Goal: Information Seeking & Learning: Learn about a topic

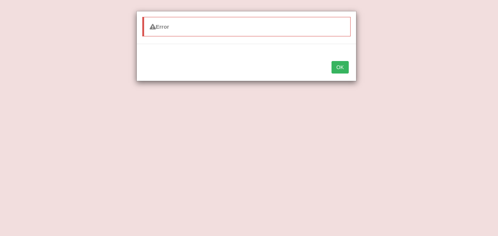
scroll to position [151, 0]
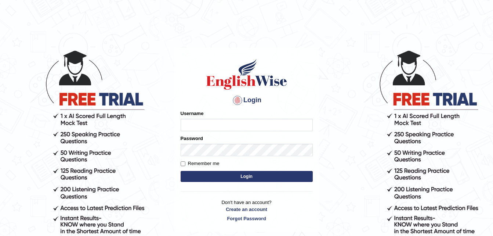
type input "Narendrasingh"
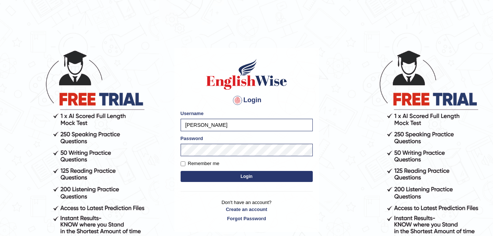
click at [248, 178] on button "Login" at bounding box center [246, 176] width 132 height 11
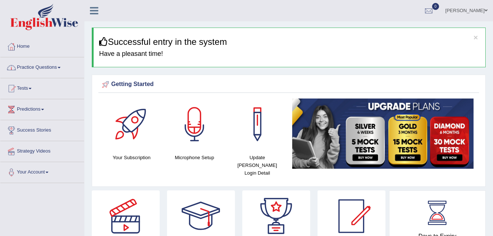
click at [61, 67] on span at bounding box center [59, 67] width 3 height 1
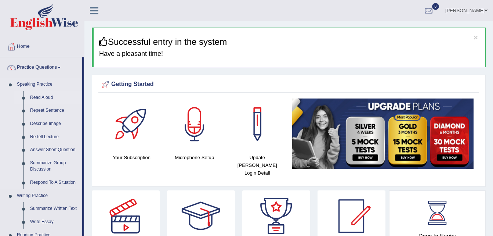
click at [40, 98] on link "Read Aloud" at bounding box center [54, 97] width 55 height 13
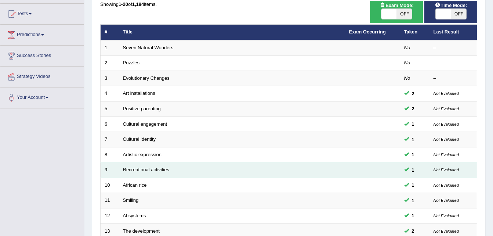
scroll to position [37, 0]
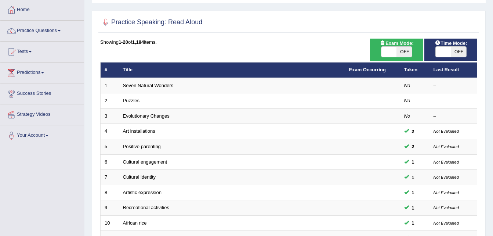
click at [401, 51] on span "OFF" at bounding box center [403, 52] width 15 height 10
checkbox input "true"
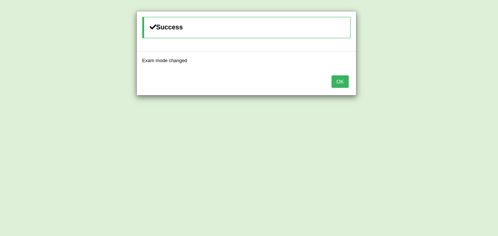
click at [384, 50] on div "Success Exam mode changed OK" at bounding box center [249, 118] width 498 height 236
click at [344, 83] on button "OK" at bounding box center [340, 81] width 17 height 12
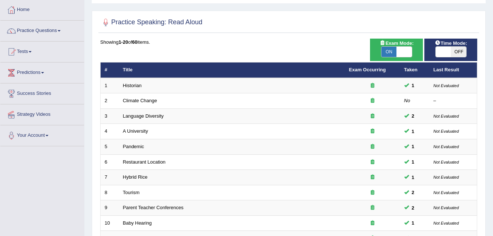
click at [387, 52] on span "ON" at bounding box center [388, 52] width 15 height 10
checkbox input "false"
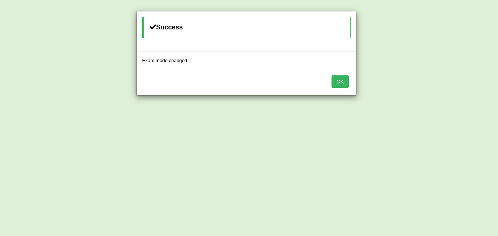
click at [336, 79] on button "OK" at bounding box center [340, 81] width 17 height 12
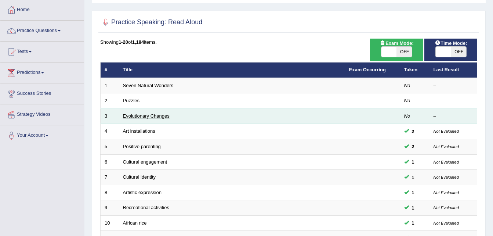
click at [148, 115] on link "Evolutionary Changes" at bounding box center [146, 116] width 47 height 6
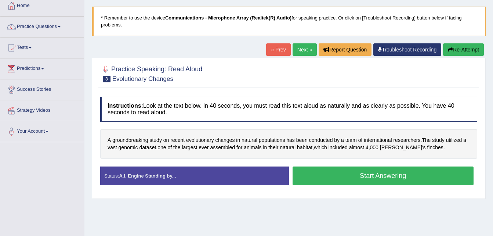
scroll to position [3, 0]
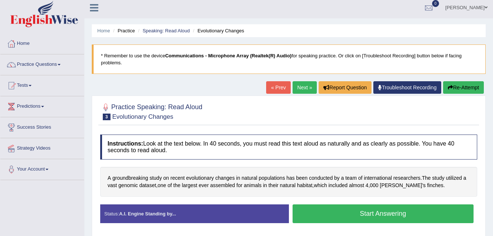
click at [275, 88] on link "« Prev" at bounding box center [278, 87] width 24 height 12
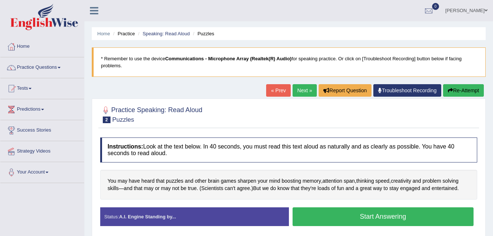
click at [272, 88] on link "« Prev" at bounding box center [278, 90] width 24 height 12
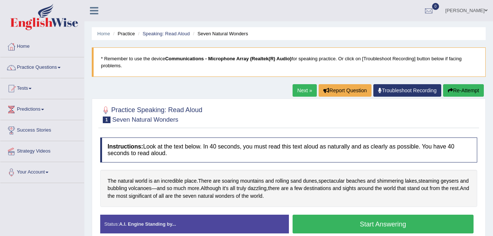
click at [272, 88] on div "Home Practice Speaking: Read Aloud Seven Natural Wonders * Remember to use the …" at bounding box center [288, 183] width 408 height 367
click at [303, 94] on link "Next »" at bounding box center [304, 90] width 24 height 12
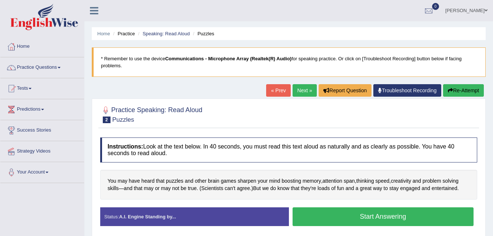
click at [303, 94] on link "Next »" at bounding box center [304, 90] width 24 height 12
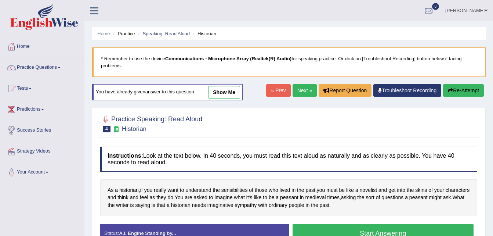
click at [226, 91] on link "show me" at bounding box center [224, 92] width 32 height 12
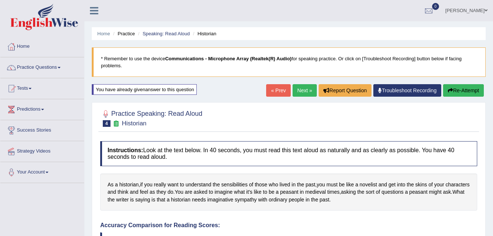
click at [61, 67] on span at bounding box center [59, 67] width 3 height 1
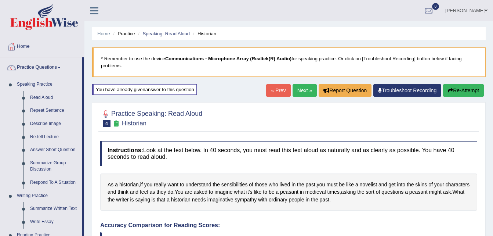
click at [61, 67] on span at bounding box center [59, 67] width 3 height 1
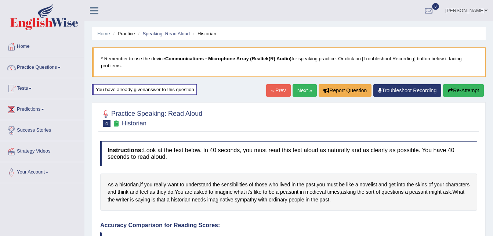
click at [47, 108] on link "Predictions" at bounding box center [42, 108] width 84 height 18
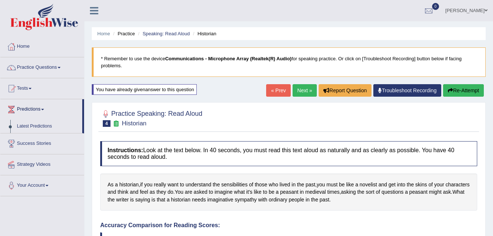
click at [45, 108] on link "Predictions" at bounding box center [41, 108] width 82 height 18
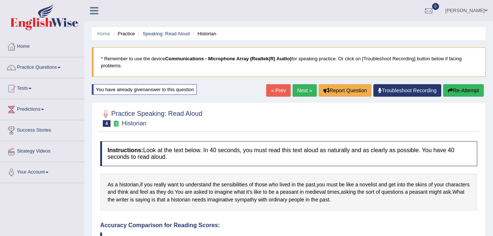
click at [45, 108] on link "Predictions" at bounding box center [42, 108] width 84 height 18
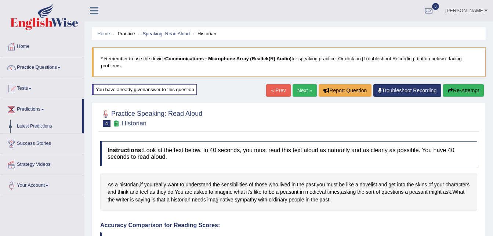
click at [22, 128] on link "Latest Predictions" at bounding box center [48, 126] width 69 height 13
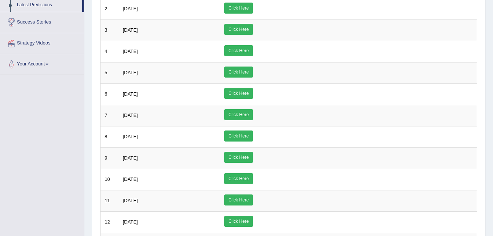
scroll to position [73, 0]
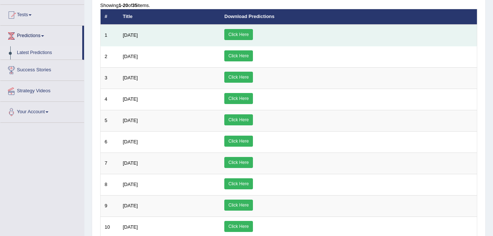
click at [252, 34] on link "Click Here" at bounding box center [238, 34] width 28 height 11
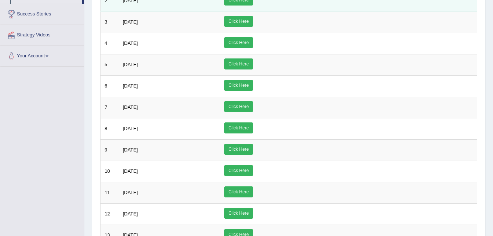
scroll to position [24, 0]
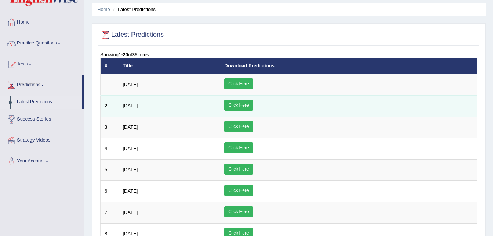
click at [252, 104] on link "Click Here" at bounding box center [238, 104] width 28 height 11
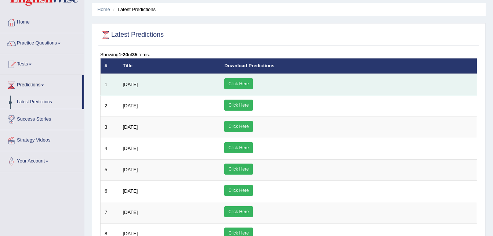
click at [252, 82] on link "Click Here" at bounding box center [238, 83] width 28 height 11
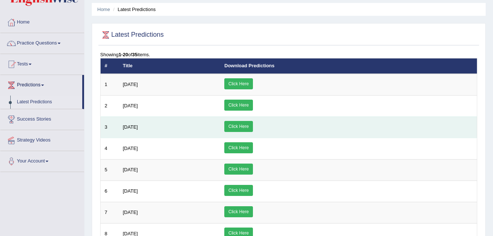
click at [252, 126] on link "Click Here" at bounding box center [238, 126] width 28 height 11
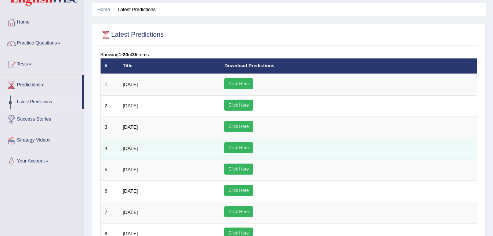
click at [252, 149] on link "Click Here" at bounding box center [238, 147] width 28 height 11
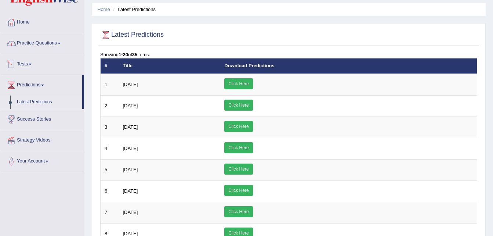
scroll to position [0, 0]
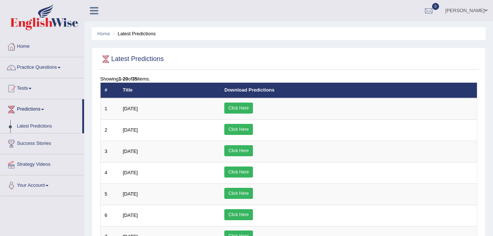
click at [60, 66] on link "Practice Questions" at bounding box center [42, 66] width 84 height 18
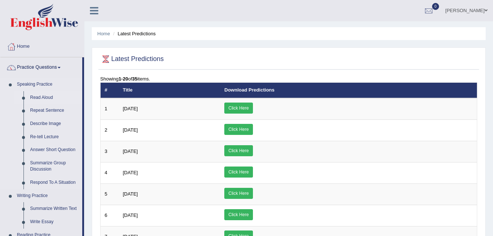
click at [43, 96] on link "Read Aloud" at bounding box center [54, 97] width 55 height 13
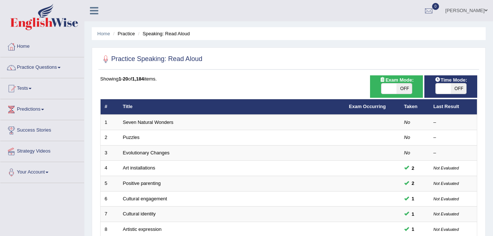
click at [405, 87] on span "OFF" at bounding box center [403, 88] width 15 height 10
checkbox input "true"
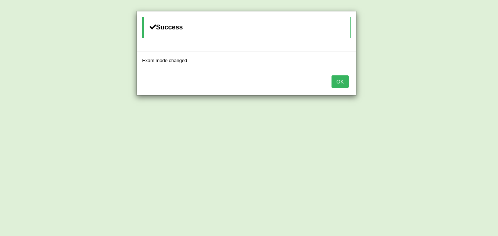
click at [345, 83] on button "OK" at bounding box center [340, 81] width 17 height 12
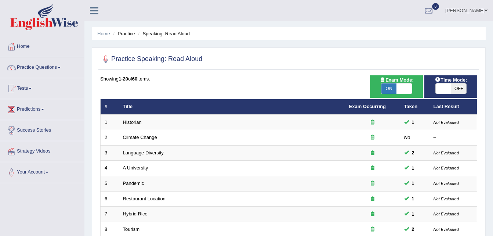
click at [457, 88] on span "OFF" at bounding box center [457, 88] width 15 height 10
checkbox input "true"
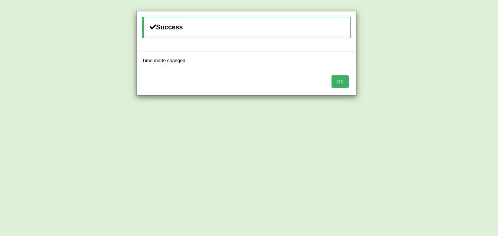
click at [340, 83] on button "OK" at bounding box center [340, 81] width 17 height 12
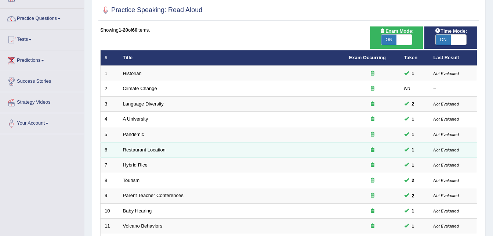
scroll to position [220, 0]
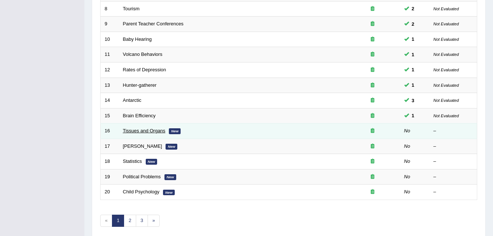
click at [139, 132] on link "Tissues and Organs" at bounding box center [144, 131] width 43 height 6
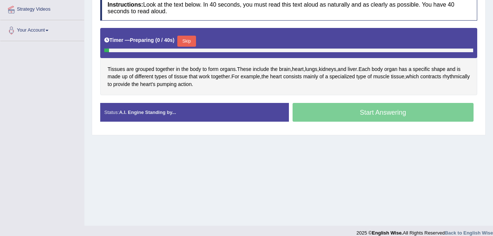
scroll to position [150, 0]
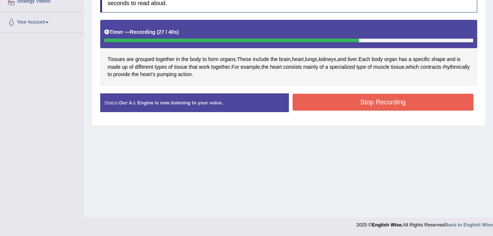
click at [357, 102] on button "Stop Recording" at bounding box center [382, 102] width 181 height 17
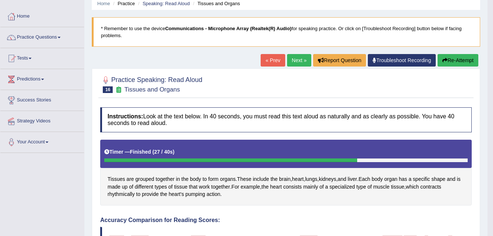
scroll to position [0, 0]
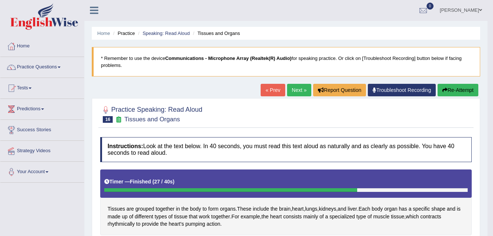
click at [296, 90] on link "Next »" at bounding box center [299, 90] width 24 height 12
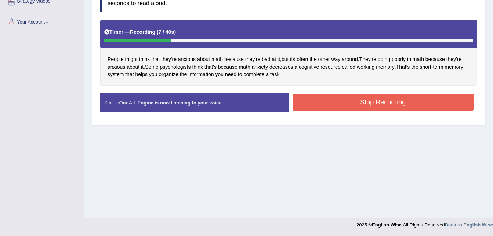
click at [358, 100] on button "Stop Recording" at bounding box center [382, 102] width 181 height 17
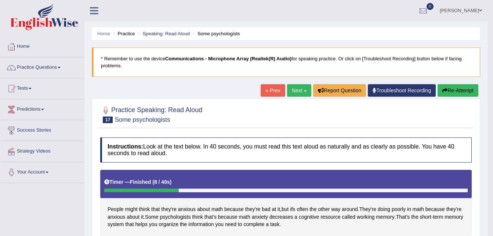
click at [293, 91] on link "Next »" at bounding box center [299, 90] width 24 height 12
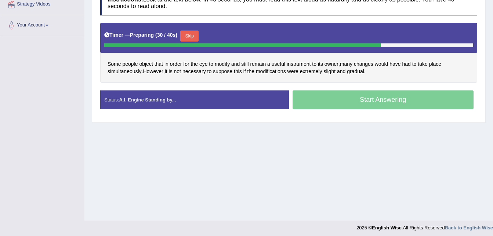
click at [190, 36] on button "Skip" at bounding box center [189, 35] width 18 height 11
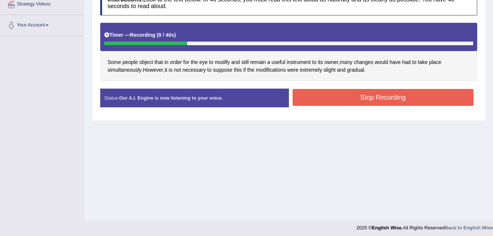
click at [355, 96] on button "Stop Recording" at bounding box center [382, 97] width 181 height 17
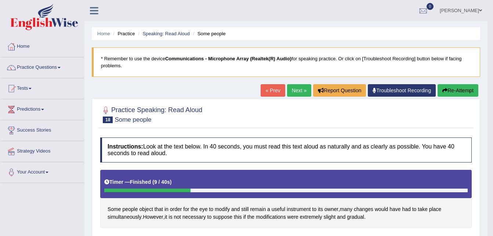
click at [452, 90] on button "Re-Attempt" at bounding box center [457, 90] width 41 height 12
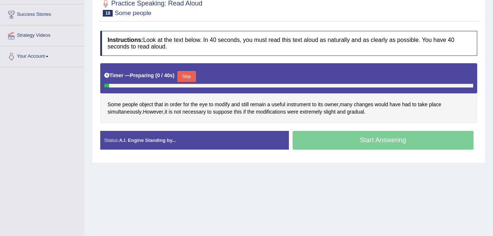
scroll to position [147, 0]
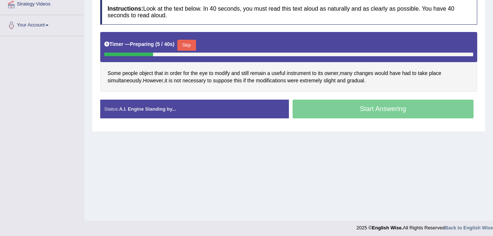
click at [183, 45] on button "Skip" at bounding box center [186, 45] width 18 height 11
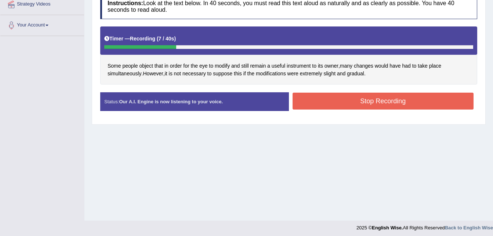
click at [330, 95] on button "Stop Recording" at bounding box center [382, 100] width 181 height 17
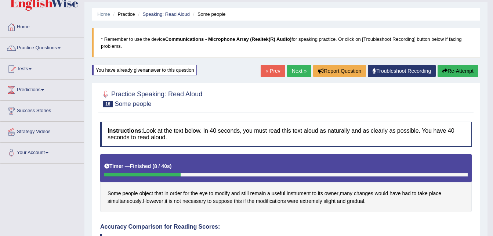
scroll to position [0, 0]
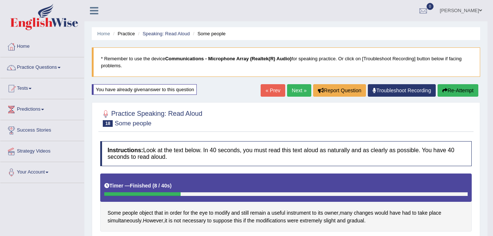
click at [462, 89] on button "Re-Attempt" at bounding box center [457, 90] width 41 height 12
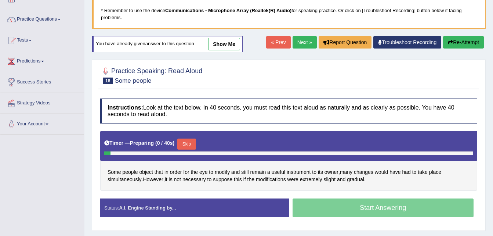
scroll to position [110, 0]
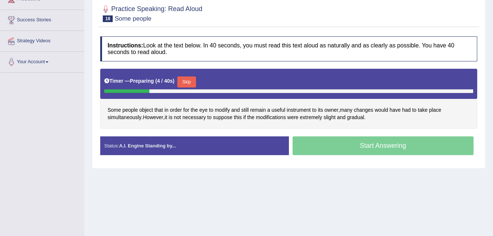
click at [184, 81] on button "Skip" at bounding box center [186, 81] width 18 height 11
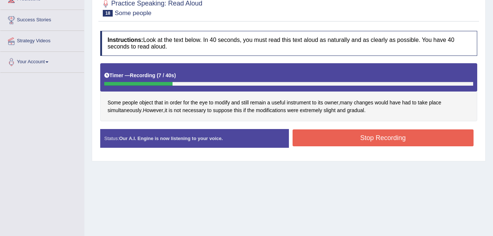
click at [339, 139] on button "Stop Recording" at bounding box center [382, 137] width 181 height 17
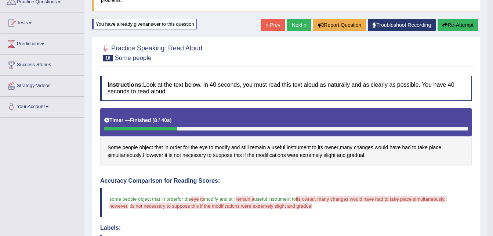
scroll to position [63, 0]
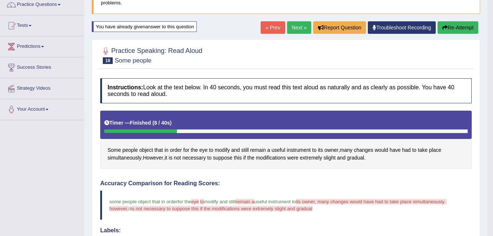
click at [454, 29] on button "Re-Attempt" at bounding box center [457, 27] width 41 height 12
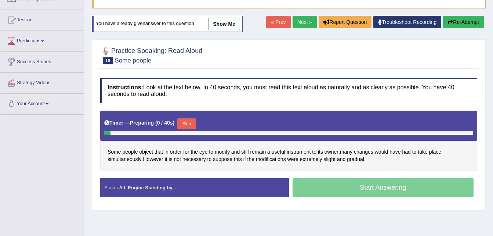
scroll to position [63, 0]
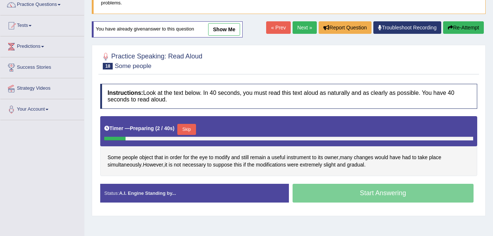
click at [183, 127] on button "Skip" at bounding box center [186, 129] width 18 height 11
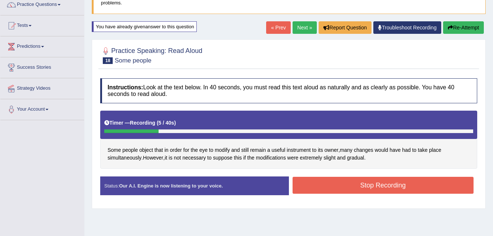
click at [322, 179] on button "Stop Recording" at bounding box center [382, 184] width 181 height 17
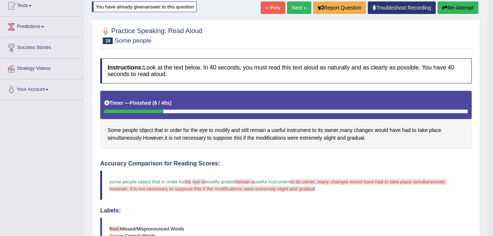
scroll to position [136, 0]
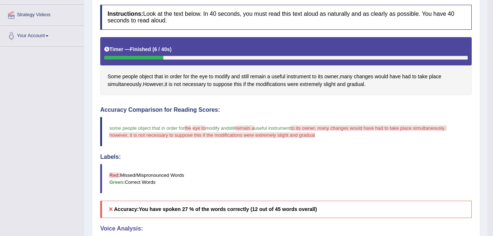
click at [432, 102] on div "Instructions: Look at the text below. In 40 seconds, you must read this text al…" at bounding box center [285, 177] width 375 height 353
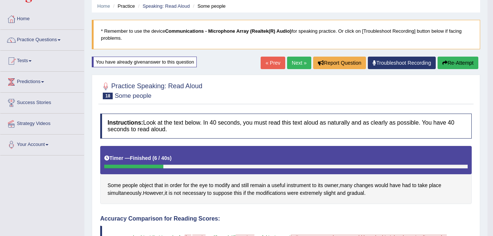
scroll to position [26, 0]
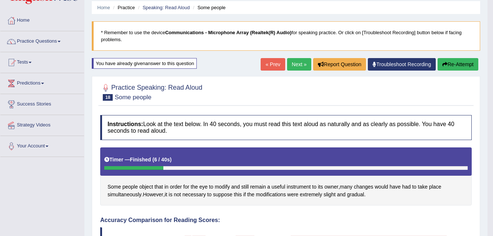
click at [453, 63] on button "Re-Attempt" at bounding box center [457, 64] width 41 height 12
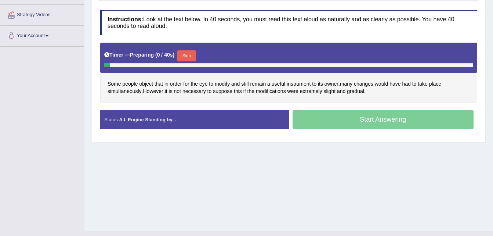
scroll to position [150, 0]
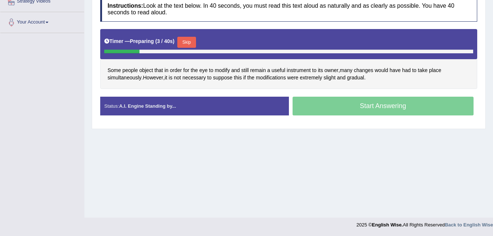
click at [187, 40] on button "Skip" at bounding box center [186, 42] width 18 height 11
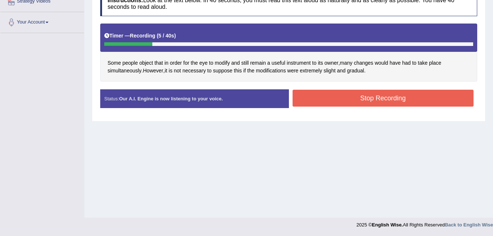
click at [331, 99] on button "Stop Recording" at bounding box center [382, 98] width 181 height 17
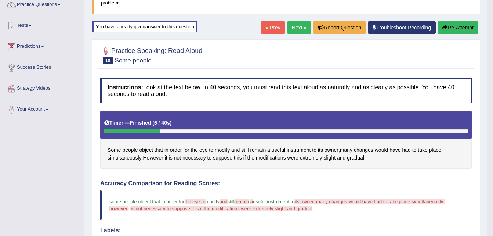
scroll to position [0, 0]
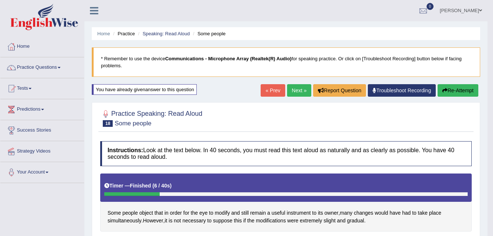
click at [294, 91] on link "Next »" at bounding box center [299, 90] width 24 height 12
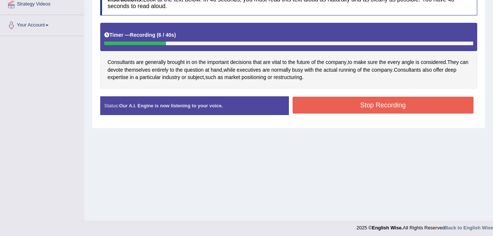
click at [369, 106] on button "Stop Recording" at bounding box center [382, 104] width 181 height 17
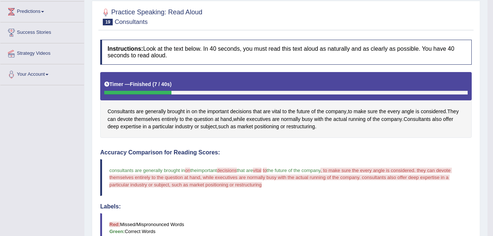
scroll to position [74, 0]
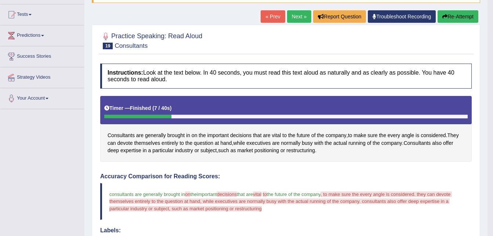
click at [297, 18] on link "Next »" at bounding box center [299, 16] width 24 height 12
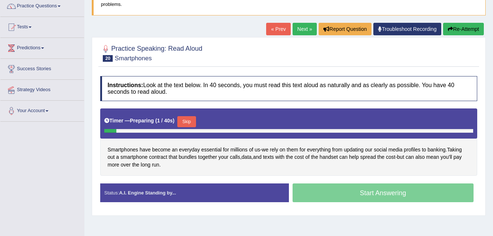
scroll to position [73, 0]
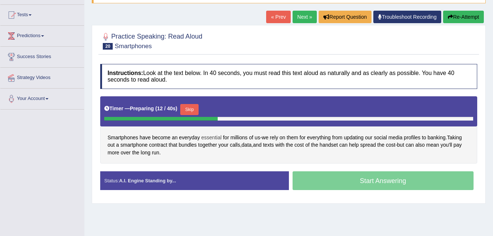
click at [208, 137] on span "essential" at bounding box center [211, 138] width 20 height 8
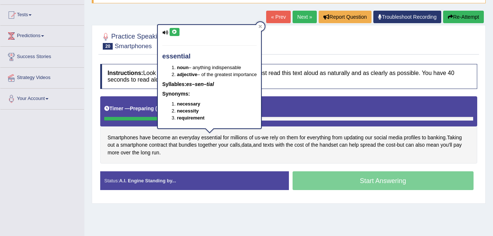
click at [173, 32] on icon at bounding box center [175, 32] width 6 height 4
click at [261, 26] on icon at bounding box center [260, 27] width 4 height 4
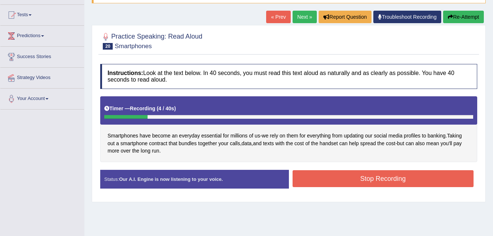
drag, startPoint x: 307, startPoint y: 178, endPoint x: 312, endPoint y: 178, distance: 4.4
click at [312, 178] on button "Stop Recording" at bounding box center [382, 178] width 181 height 17
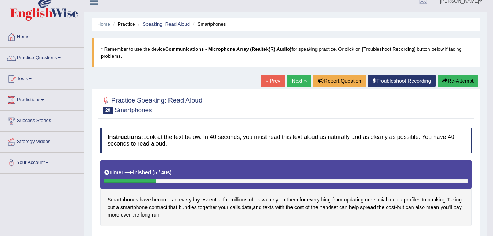
scroll to position [0, 0]
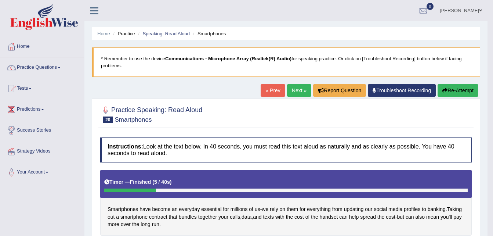
click at [299, 92] on link "Next »" at bounding box center [299, 90] width 24 height 12
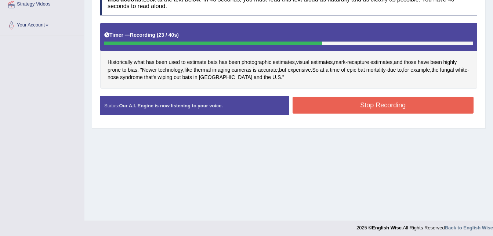
click at [334, 106] on button "Stop Recording" at bounding box center [382, 104] width 181 height 17
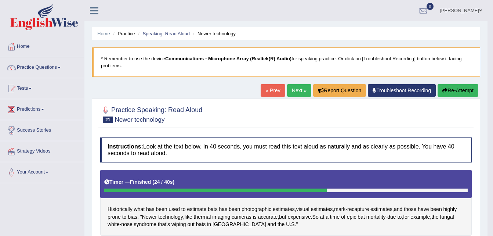
click at [60, 68] on span at bounding box center [59, 67] width 3 height 1
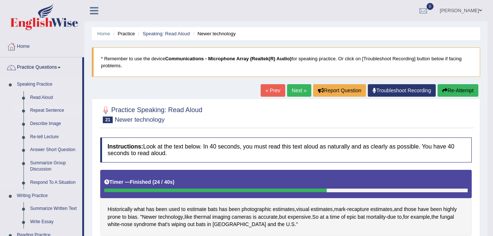
click at [45, 111] on link "Repeat Sentence" at bounding box center [54, 110] width 55 height 13
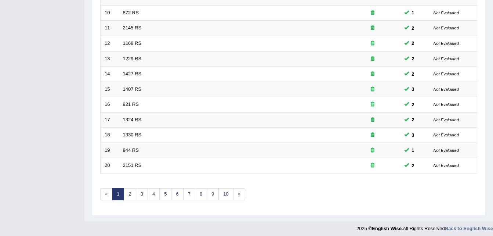
scroll to position [250, 0]
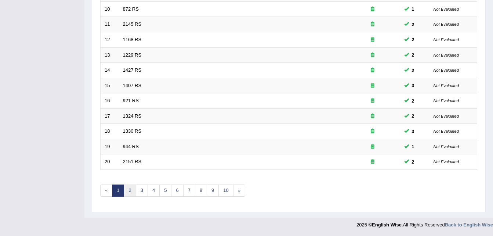
click at [129, 192] on link "2" at bounding box center [130, 190] width 12 height 12
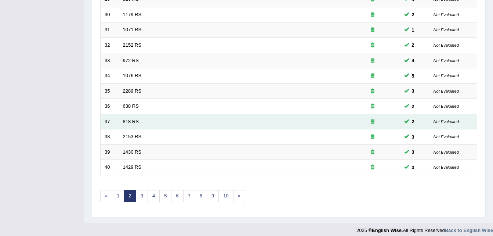
scroll to position [250, 0]
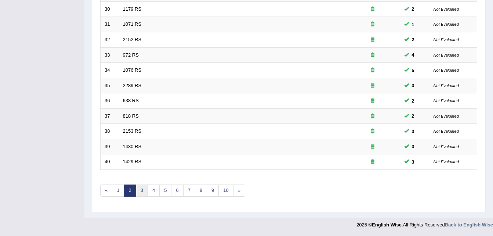
click at [138, 193] on link "3" at bounding box center [142, 190] width 12 height 12
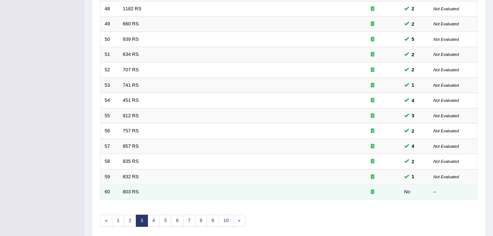
click at [138, 192] on td "803 RS" at bounding box center [232, 191] width 226 height 15
click at [133, 191] on link "803 RS" at bounding box center [131, 192] width 16 height 6
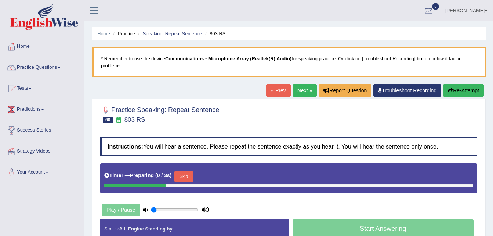
scroll to position [110, 0]
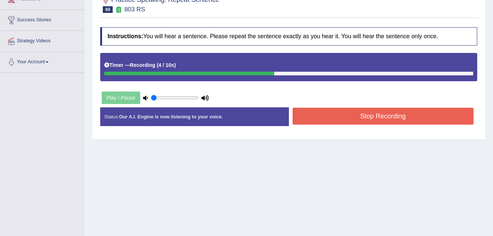
click at [323, 117] on button "Stop Recording" at bounding box center [382, 115] width 181 height 17
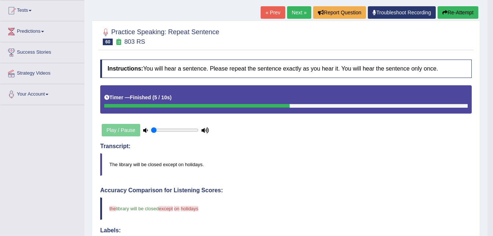
scroll to position [41, 0]
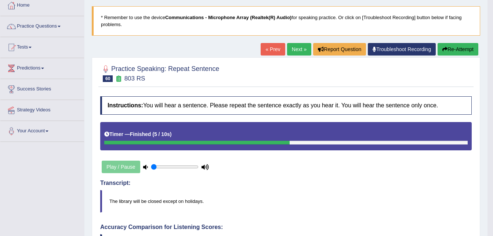
click at [453, 50] on button "Re-Attempt" at bounding box center [457, 49] width 41 height 12
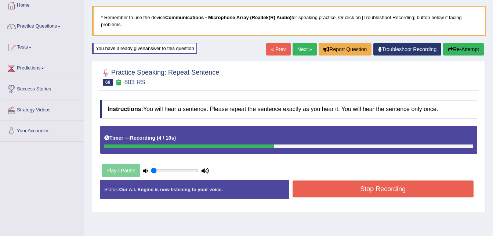
click at [401, 201] on div "Status: Our A.I. Engine is now listening to your voice. Start Answering Stop Re…" at bounding box center [288, 193] width 377 height 26
click at [395, 192] on button "Stop Recording" at bounding box center [382, 188] width 181 height 17
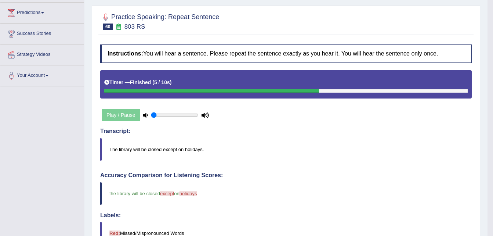
scroll to position [78, 0]
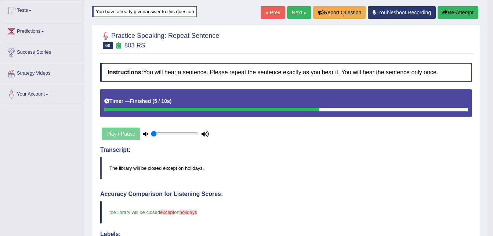
click at [456, 12] on button "Re-Attempt" at bounding box center [457, 12] width 41 height 12
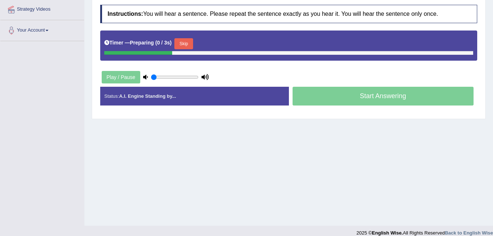
scroll to position [150, 0]
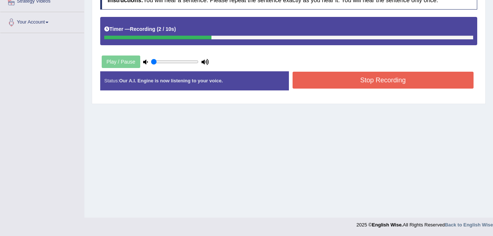
click at [368, 75] on button "Stop Recording" at bounding box center [382, 80] width 181 height 17
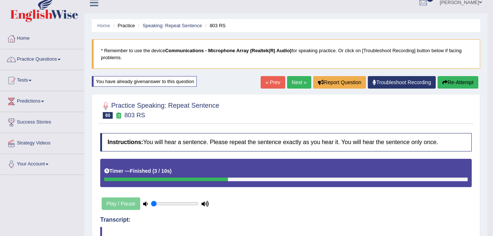
scroll to position [0, 0]
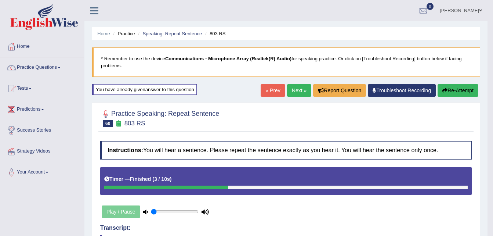
click at [294, 90] on link "Next »" at bounding box center [299, 90] width 24 height 12
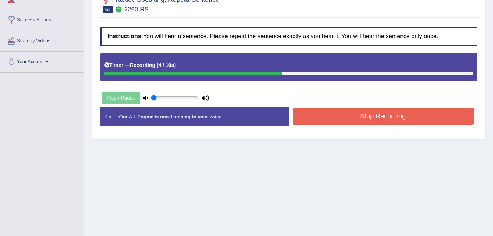
click at [339, 117] on button "Stop Recording" at bounding box center [382, 115] width 181 height 17
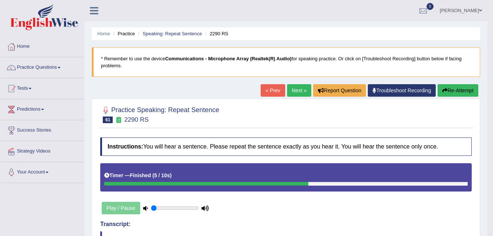
click at [454, 88] on button "Re-Attempt" at bounding box center [457, 90] width 41 height 12
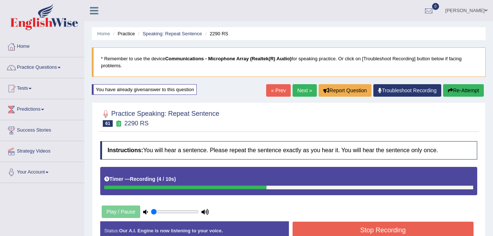
click at [372, 229] on button "Stop Recording" at bounding box center [382, 229] width 181 height 17
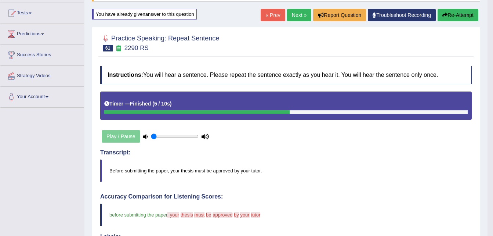
scroll to position [45, 0]
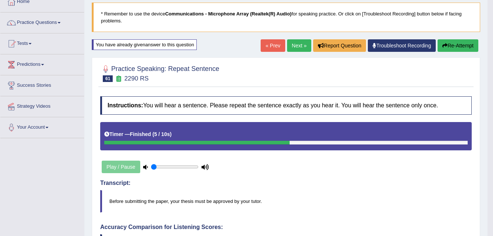
click at [296, 46] on link "Next »" at bounding box center [299, 45] width 24 height 12
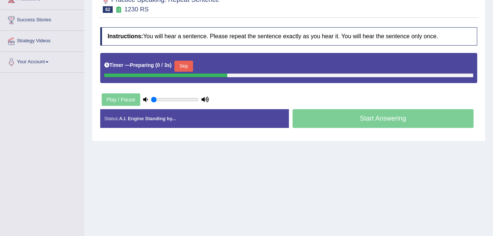
scroll to position [110, 0]
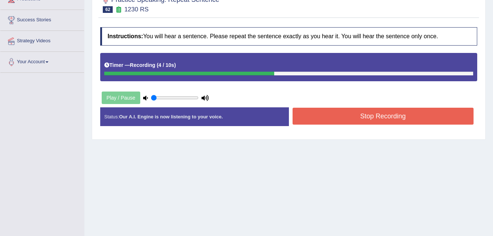
click at [387, 117] on button "Stop Recording" at bounding box center [382, 115] width 181 height 17
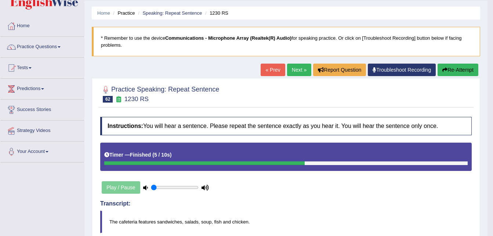
scroll to position [4, 0]
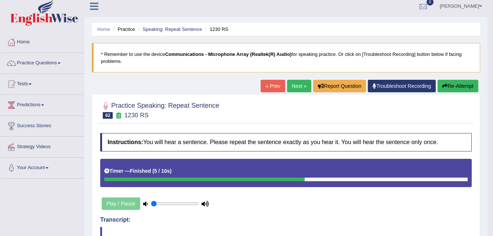
click at [453, 87] on button "Re-Attempt" at bounding box center [457, 86] width 41 height 12
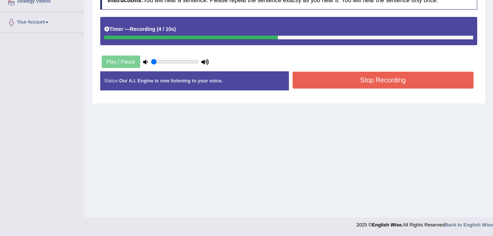
click at [368, 82] on button "Stop Recording" at bounding box center [382, 80] width 181 height 17
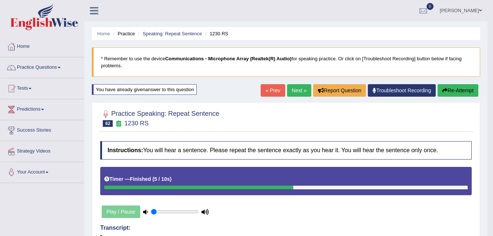
click at [456, 90] on button "Re-Attempt" at bounding box center [457, 90] width 41 height 12
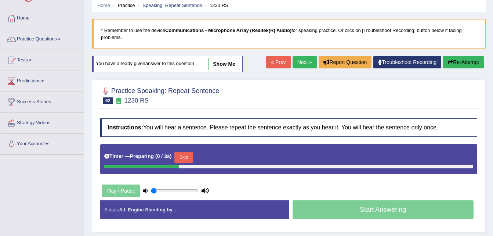
scroll to position [73, 0]
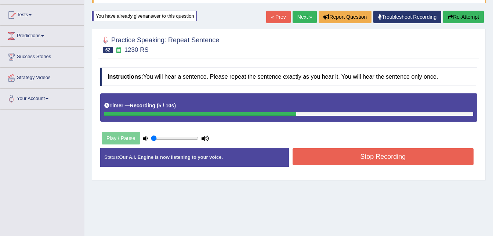
click at [350, 154] on button "Stop Recording" at bounding box center [382, 156] width 181 height 17
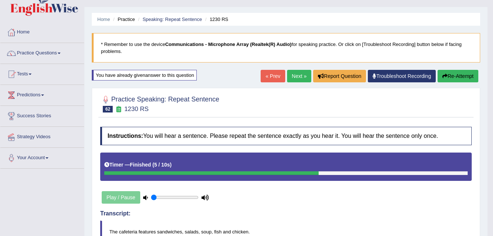
scroll to position [0, 0]
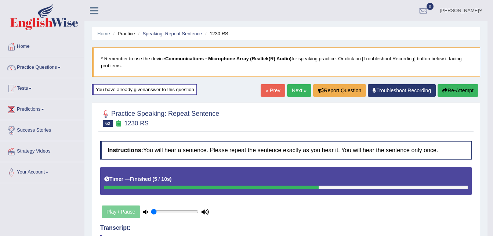
click at [297, 91] on link "Next »" at bounding box center [299, 90] width 24 height 12
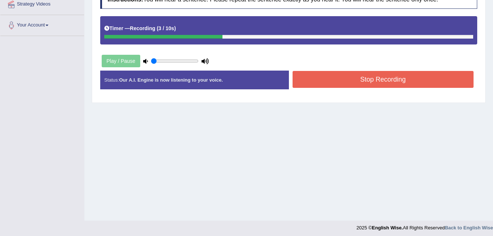
click at [337, 77] on button "Stop Recording" at bounding box center [382, 79] width 181 height 17
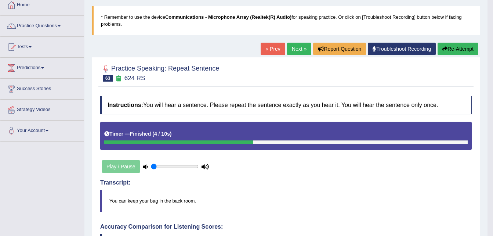
scroll to position [41, 0]
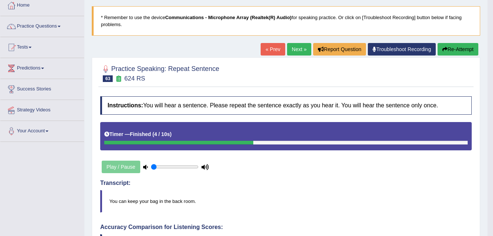
click at [460, 49] on button "Re-Attempt" at bounding box center [457, 49] width 41 height 12
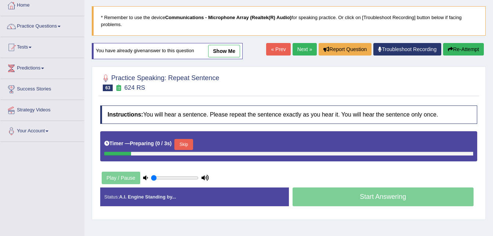
scroll to position [41, 0]
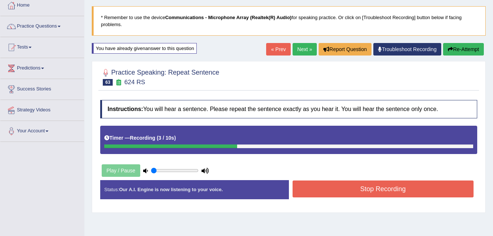
click at [367, 186] on button "Stop Recording" at bounding box center [382, 188] width 181 height 17
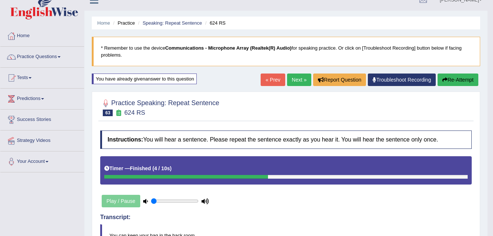
scroll to position [0, 0]
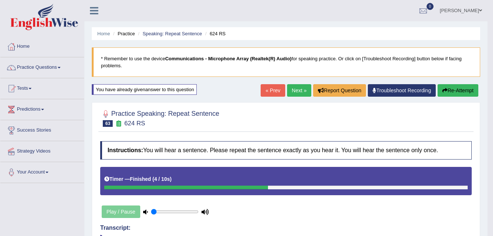
click at [296, 91] on link "Next »" at bounding box center [299, 90] width 24 height 12
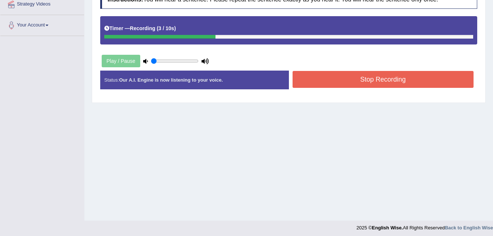
click at [338, 80] on button "Stop Recording" at bounding box center [382, 79] width 181 height 17
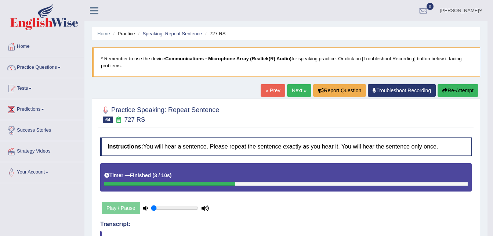
click at [61, 67] on span at bounding box center [59, 67] width 3 height 1
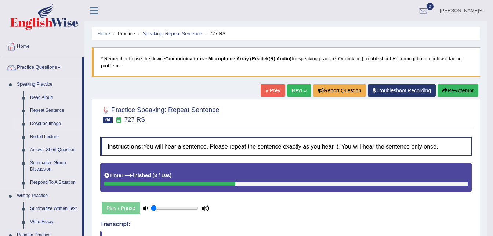
click at [40, 124] on link "Describe Image" at bounding box center [54, 123] width 55 height 13
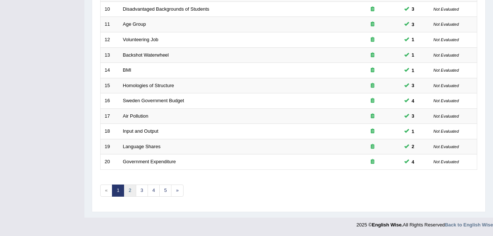
click at [129, 190] on link "2" at bounding box center [130, 190] width 12 height 12
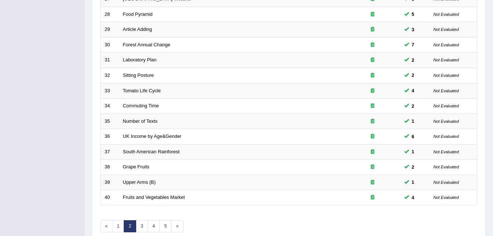
scroll to position [250, 0]
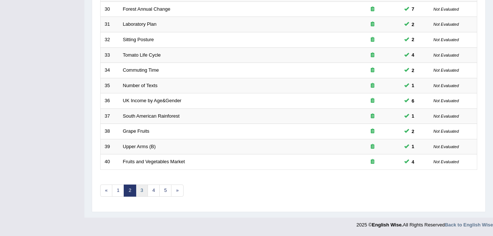
click at [141, 192] on link "3" at bounding box center [142, 190] width 12 height 12
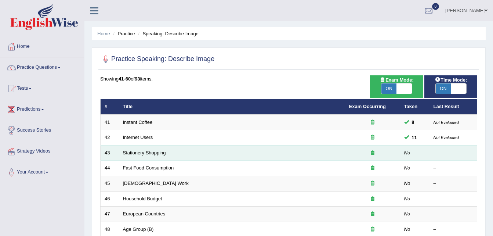
click at [145, 154] on link "Stationery Shopping" at bounding box center [144, 153] width 43 height 6
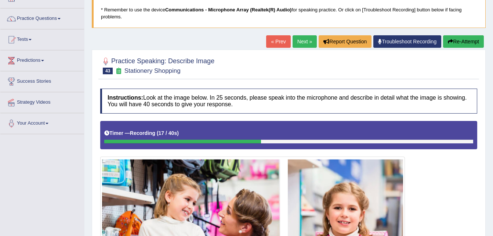
scroll to position [12, 0]
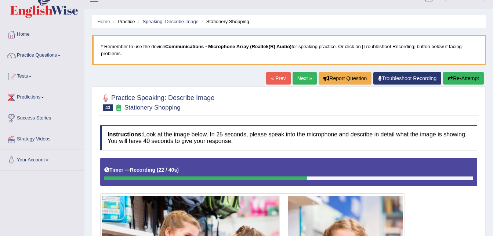
click at [462, 78] on button "Re-Attempt" at bounding box center [463, 78] width 41 height 12
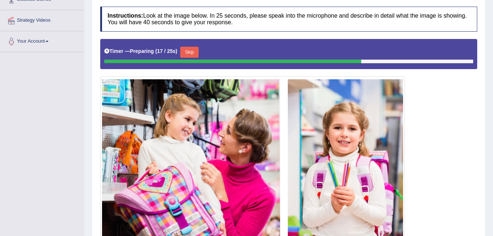
scroll to position [159, 0]
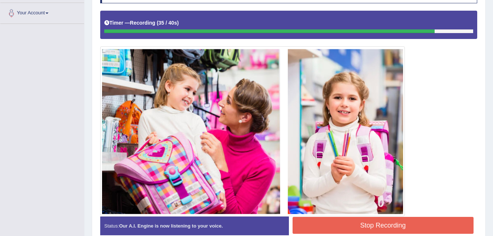
click at [387, 222] on button "Stop Recording" at bounding box center [382, 224] width 181 height 17
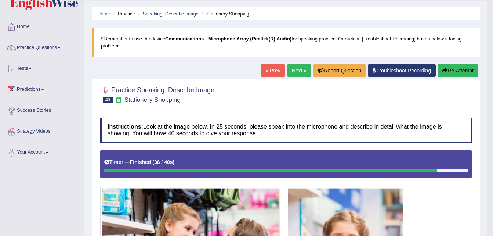
scroll to position [12, 0]
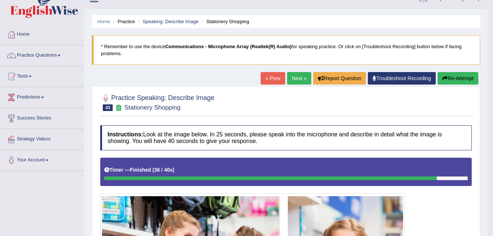
click at [461, 78] on button "Re-Attempt" at bounding box center [457, 78] width 41 height 12
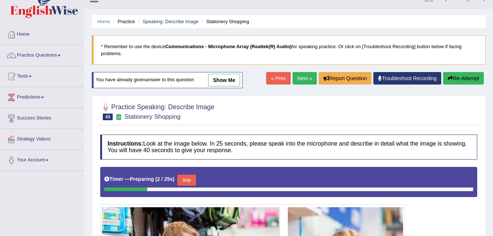
click at [186, 179] on button "Skip" at bounding box center [186, 179] width 18 height 11
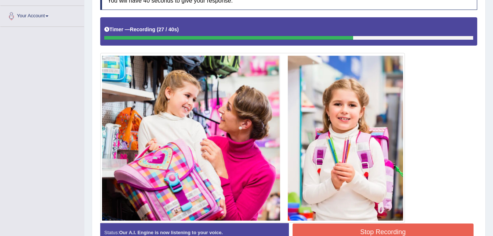
scroll to position [159, 0]
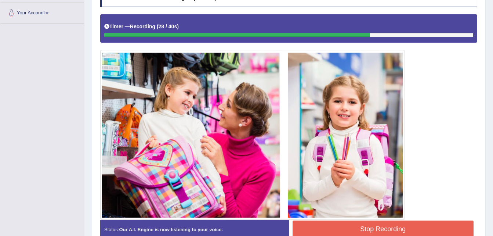
click at [435, 224] on button "Stop Recording" at bounding box center [382, 228] width 181 height 17
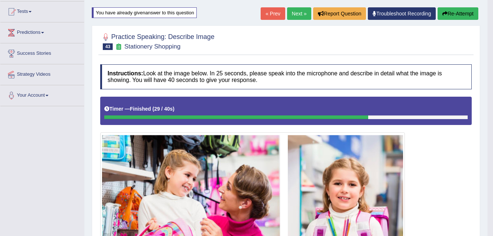
scroll to position [12, 0]
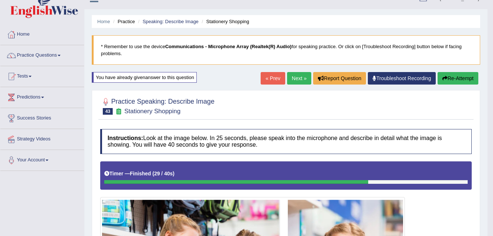
click at [456, 76] on button "Re-Attempt" at bounding box center [457, 78] width 41 height 12
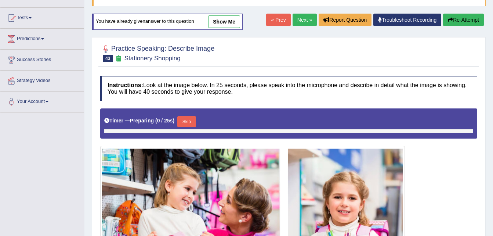
scroll to position [90, 0]
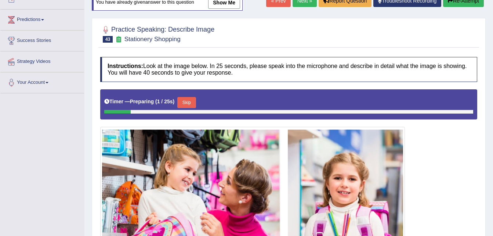
click at [190, 104] on button "Skip" at bounding box center [186, 102] width 18 height 11
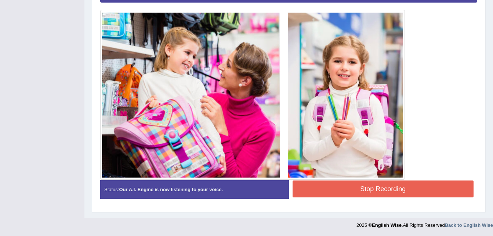
scroll to position [199, 0]
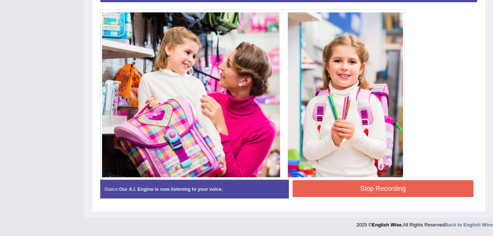
click at [409, 189] on button "Stop Recording" at bounding box center [382, 188] width 181 height 17
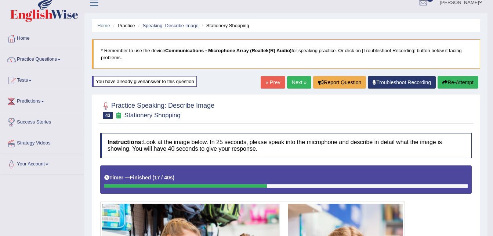
scroll to position [0, 0]
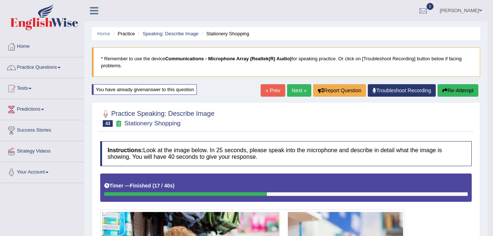
click at [453, 90] on button "Re-Attempt" at bounding box center [457, 90] width 41 height 12
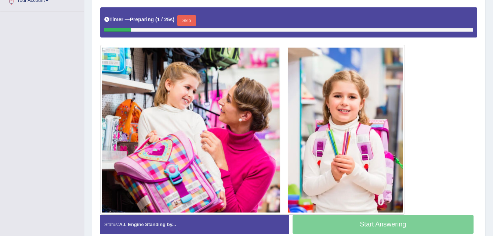
scroll to position [98, 0]
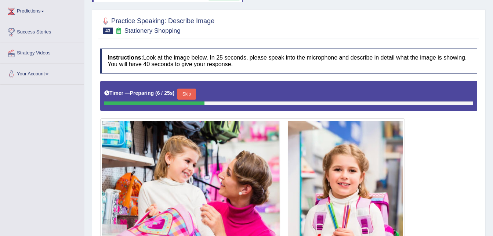
click at [185, 93] on button "Skip" at bounding box center [186, 93] width 18 height 11
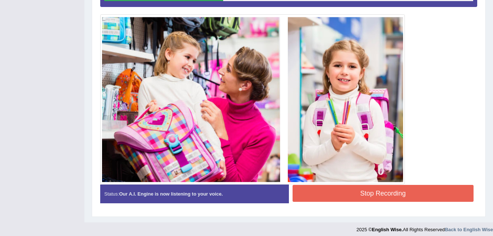
scroll to position [199, 0]
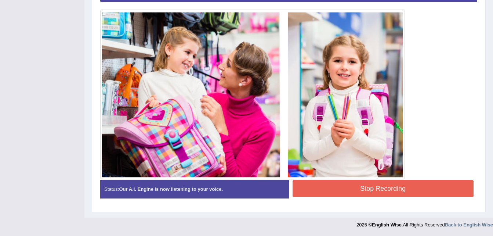
click at [369, 185] on button "Stop Recording" at bounding box center [382, 188] width 181 height 17
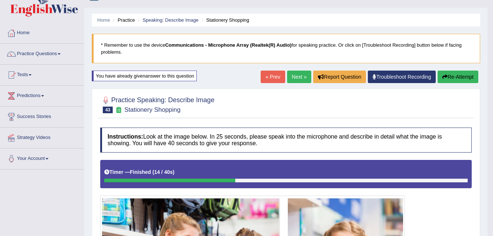
scroll to position [0, 0]
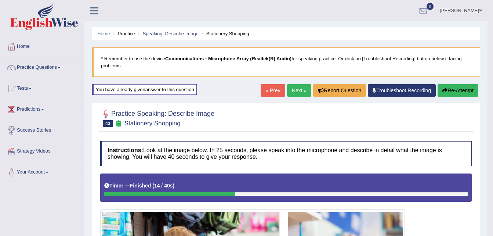
click at [461, 89] on button "Re-Attempt" at bounding box center [457, 90] width 41 height 12
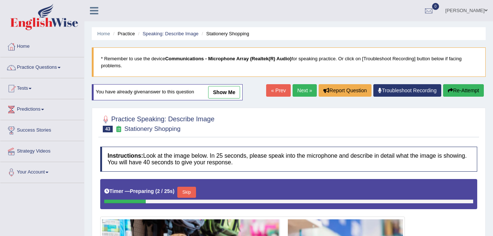
click at [188, 192] on button "Skip" at bounding box center [186, 191] width 18 height 11
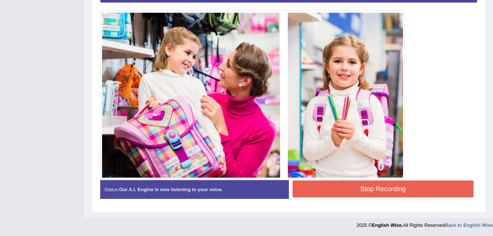
scroll to position [199, 0]
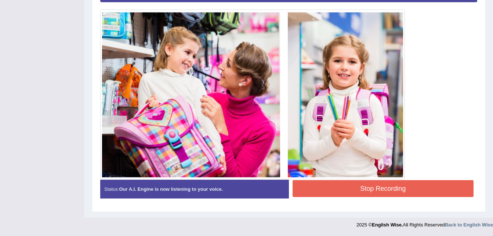
click at [376, 188] on button "Stop Recording" at bounding box center [382, 188] width 181 height 17
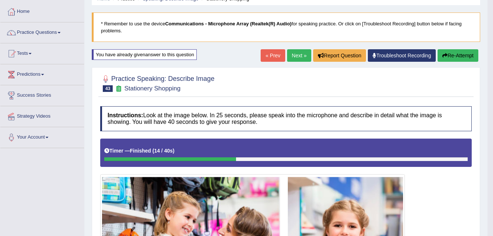
scroll to position [18, 0]
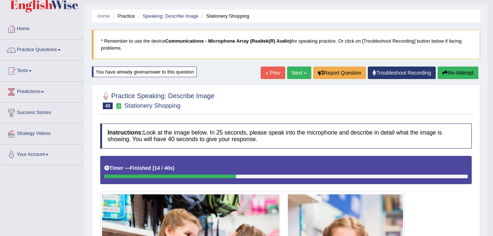
click at [461, 71] on button "Re-Attempt" at bounding box center [457, 72] width 41 height 12
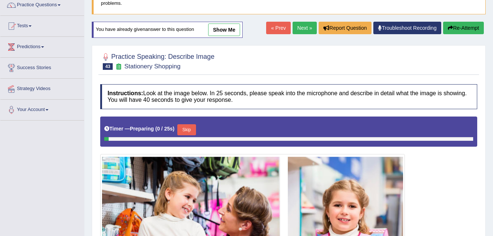
scroll to position [128, 0]
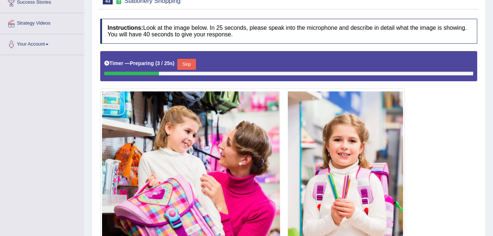
click at [192, 63] on button "Skip" at bounding box center [186, 64] width 18 height 11
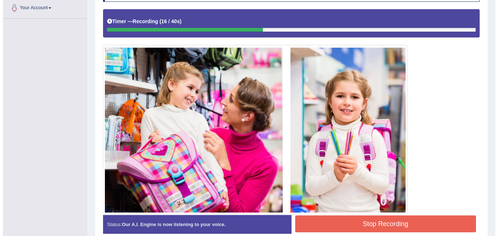
scroll to position [199, 0]
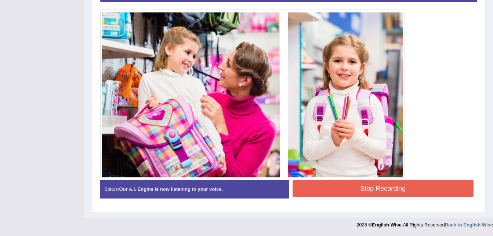
click at [366, 190] on button "Stop Recording" at bounding box center [382, 188] width 181 height 17
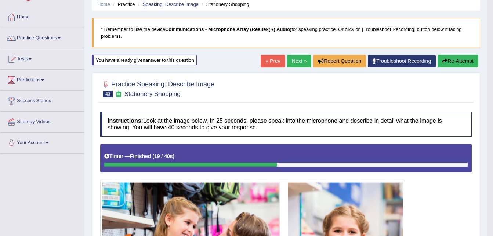
scroll to position [18, 0]
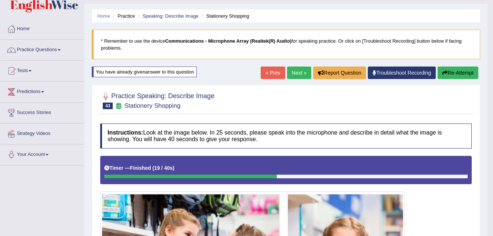
click at [448, 74] on button "Re-Attempt" at bounding box center [457, 72] width 41 height 12
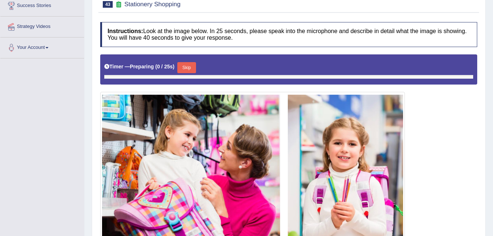
scroll to position [149, 0]
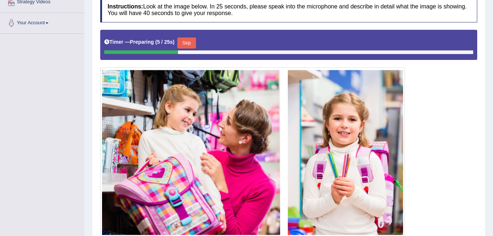
click at [185, 44] on button "Skip" at bounding box center [186, 42] width 18 height 11
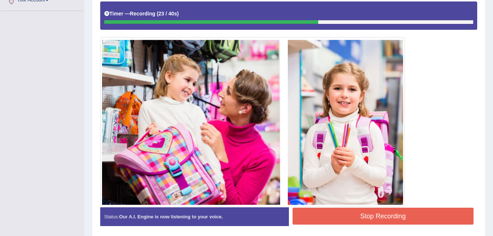
scroll to position [199, 0]
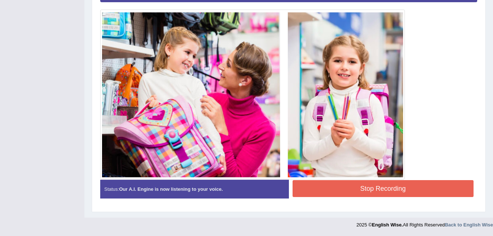
click at [336, 187] on button "Stop Recording" at bounding box center [382, 188] width 181 height 17
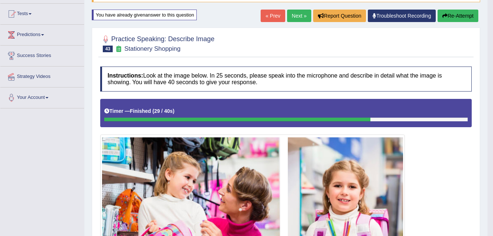
scroll to position [0, 0]
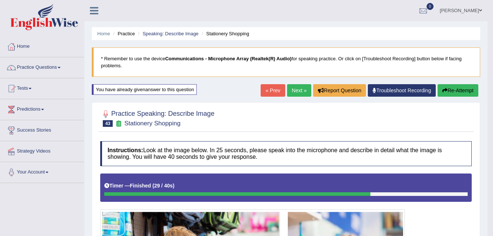
click at [296, 90] on link "Next »" at bounding box center [299, 90] width 24 height 12
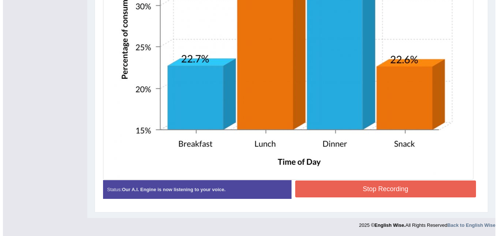
scroll to position [397, 0]
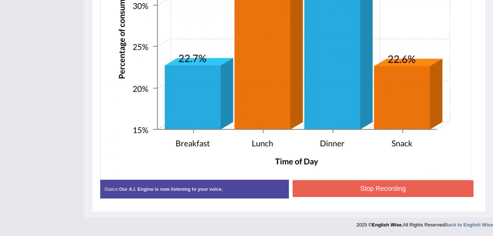
click at [390, 187] on button "Stop Recording" at bounding box center [382, 188] width 181 height 17
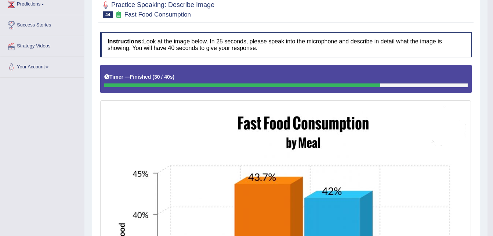
scroll to position [0, 0]
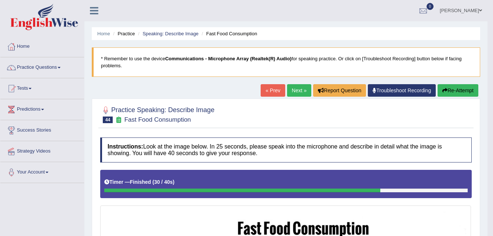
click at [296, 88] on link "Next »" at bounding box center [299, 90] width 24 height 12
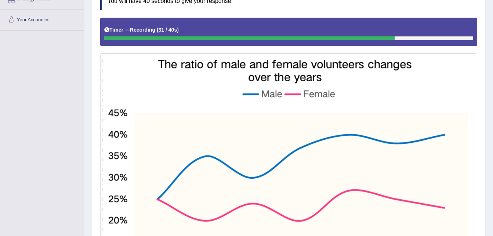
scroll to position [263, 0]
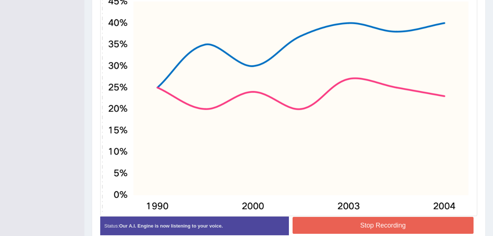
click at [366, 220] on button "Stop Recording" at bounding box center [382, 224] width 181 height 17
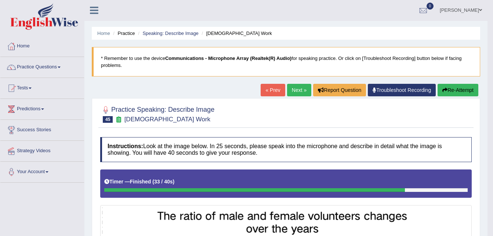
scroll to position [0, 0]
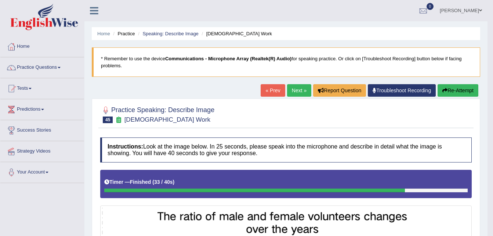
click at [454, 91] on button "Re-Attempt" at bounding box center [457, 90] width 41 height 12
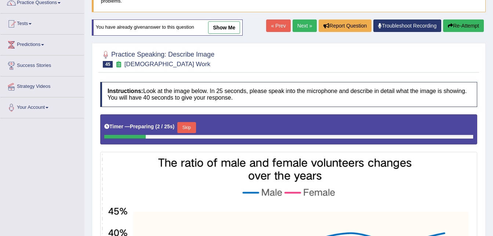
scroll to position [147, 0]
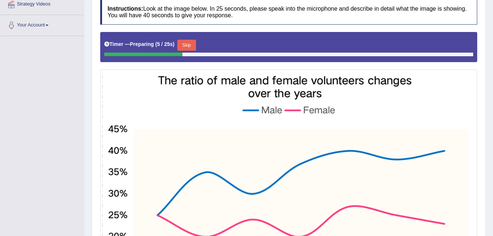
click at [187, 43] on button "Skip" at bounding box center [186, 45] width 18 height 11
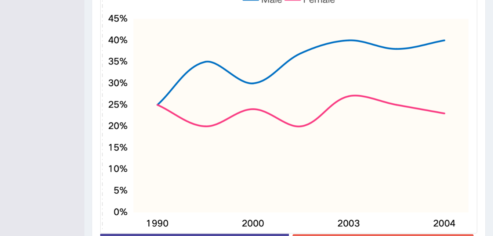
scroll to position [304, 0]
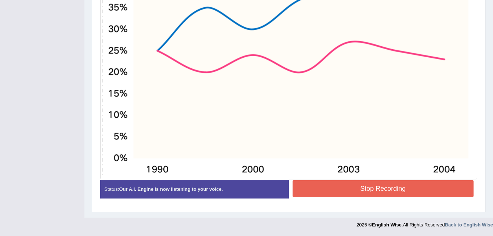
click at [382, 176] on img at bounding box center [288, 42] width 373 height 270
click at [382, 186] on button "Stop Recording" at bounding box center [382, 188] width 181 height 17
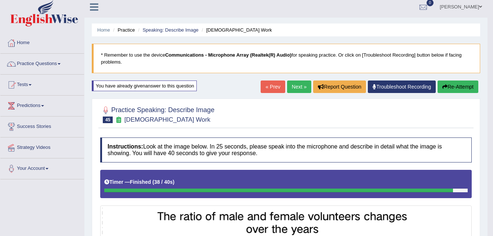
scroll to position [0, 0]
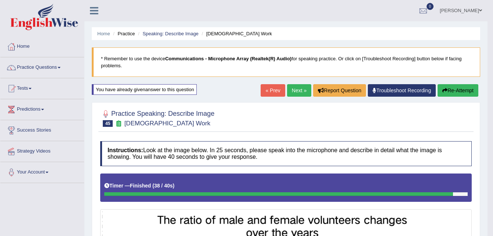
click at [456, 91] on button "Re-Attempt" at bounding box center [457, 90] width 41 height 12
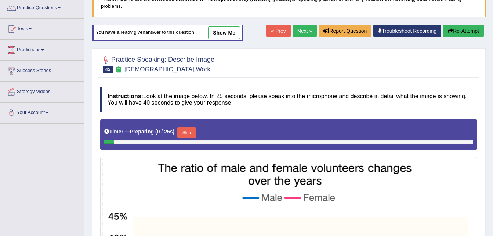
scroll to position [147, 0]
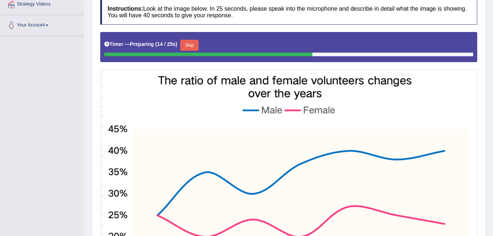
click at [189, 45] on button "Skip" at bounding box center [189, 45] width 18 height 11
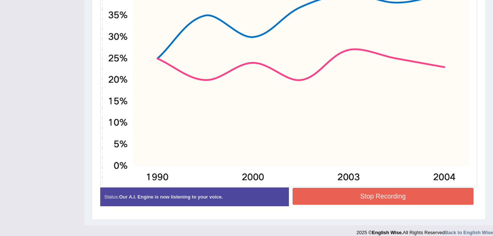
scroll to position [304, 0]
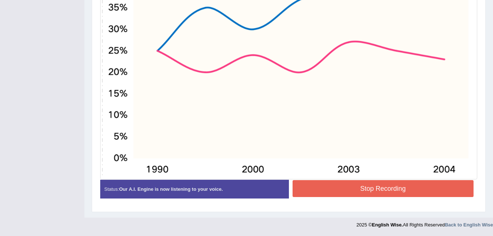
click at [400, 189] on button "Stop Recording" at bounding box center [382, 188] width 181 height 17
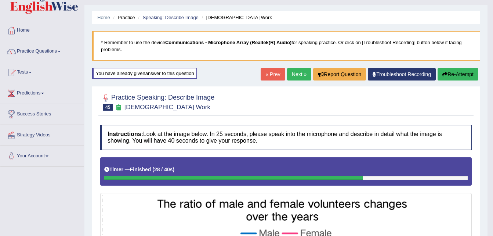
scroll to position [0, 0]
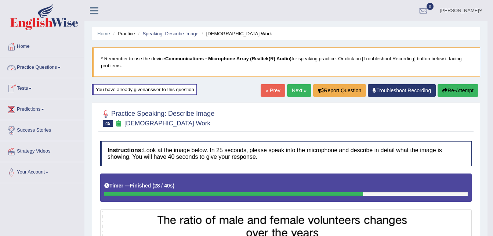
click at [61, 68] on link "Practice Questions" at bounding box center [42, 66] width 84 height 18
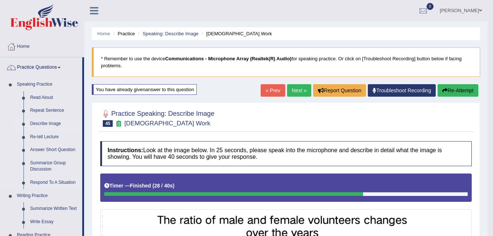
click at [40, 123] on link "Describe Image" at bounding box center [54, 123] width 55 height 13
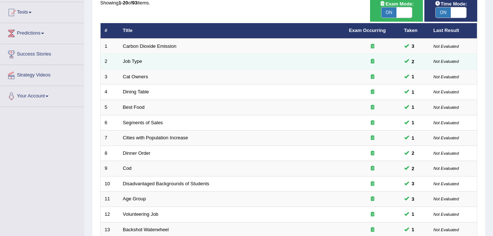
scroll to position [43, 0]
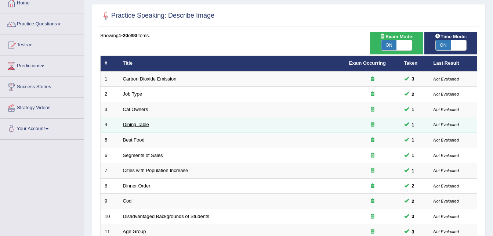
click at [132, 125] on link "Dining Table" at bounding box center [136, 124] width 26 height 6
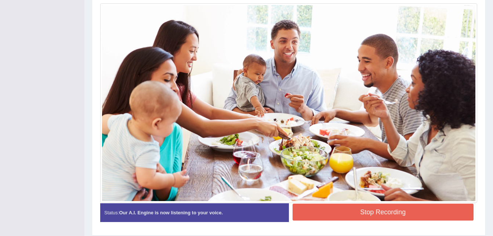
scroll to position [193, 0]
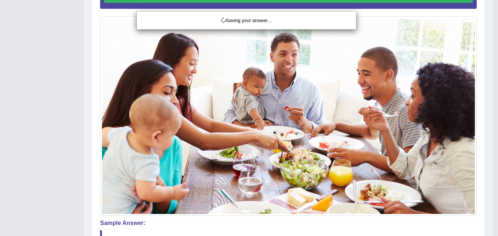
click at [390, 227] on div "Saving your answer..." at bounding box center [249, 118] width 498 height 236
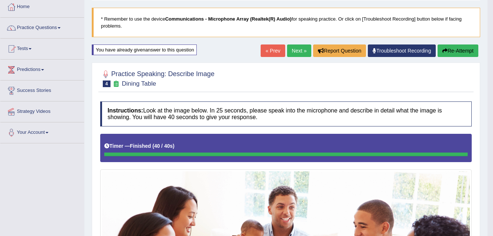
scroll to position [37, 0]
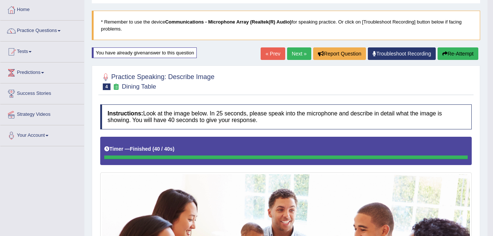
click at [461, 53] on button "Re-Attempt" at bounding box center [457, 53] width 41 height 12
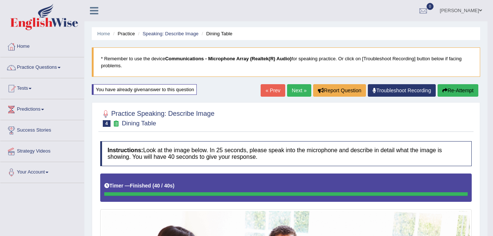
click at [457, 91] on button "Re-Attempt" at bounding box center [457, 90] width 41 height 12
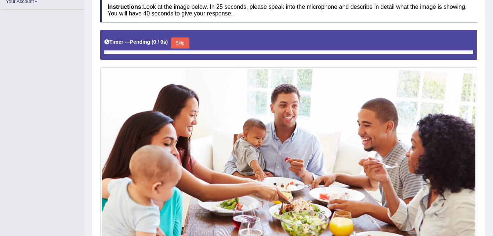
scroll to position [171, 0]
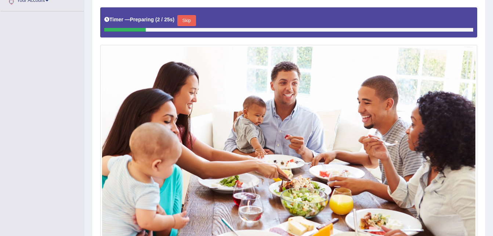
click at [186, 19] on button "Skip" at bounding box center [186, 20] width 18 height 11
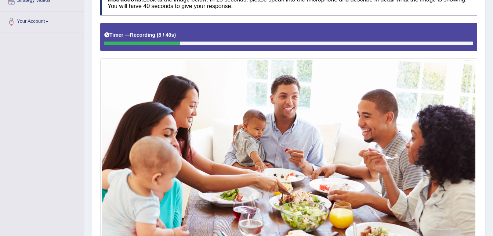
scroll to position [229, 0]
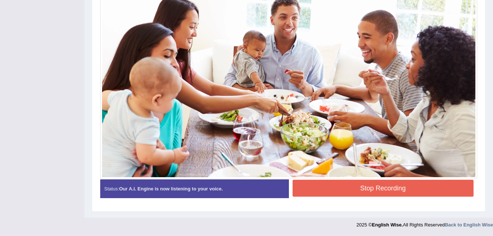
click at [426, 190] on button "Stop Recording" at bounding box center [382, 187] width 181 height 17
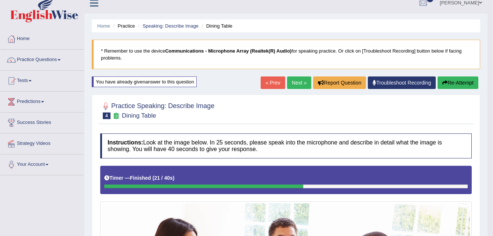
scroll to position [0, 0]
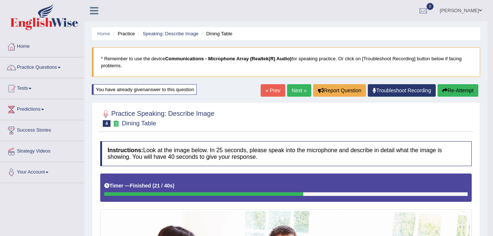
click at [455, 92] on button "Re-Attempt" at bounding box center [457, 90] width 41 height 12
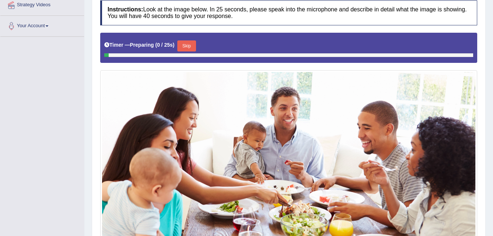
scroll to position [171, 0]
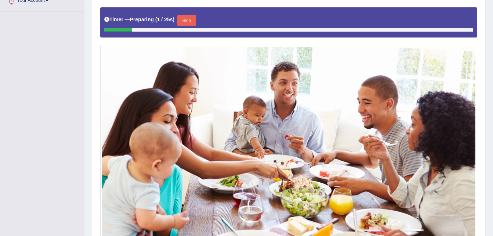
click at [186, 19] on button "Skip" at bounding box center [186, 20] width 18 height 11
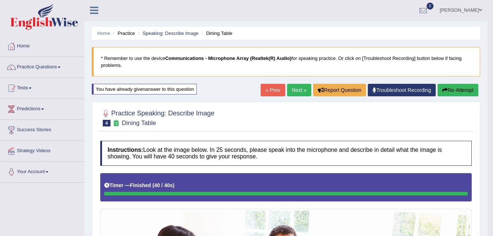
scroll to position [0, 0]
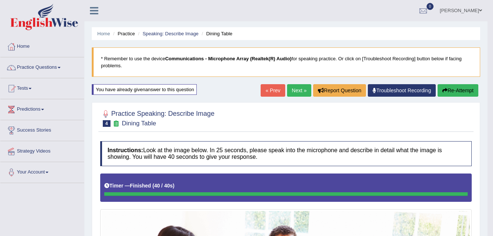
click at [301, 89] on link "Next »" at bounding box center [299, 90] width 24 height 12
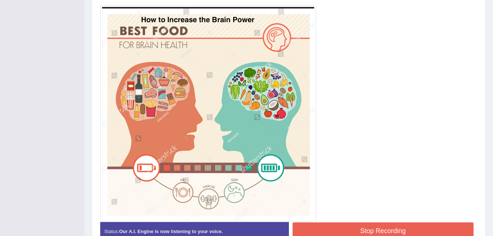
scroll to position [216, 0]
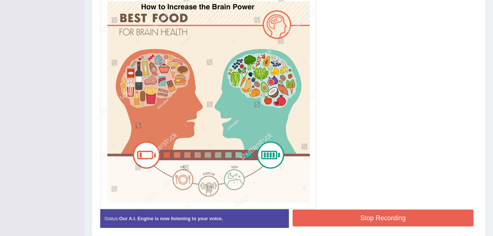
click at [375, 217] on button "Stop Recording" at bounding box center [382, 217] width 181 height 17
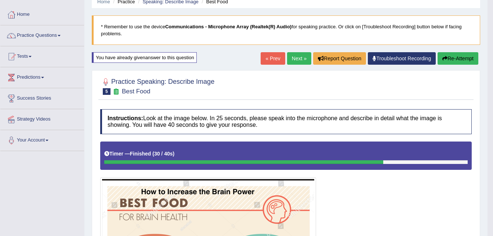
scroll to position [28, 0]
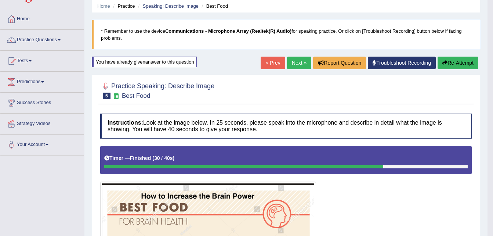
click at [460, 63] on button "Re-Attempt" at bounding box center [457, 62] width 41 height 12
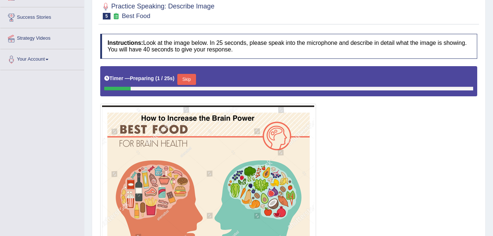
scroll to position [106, 0]
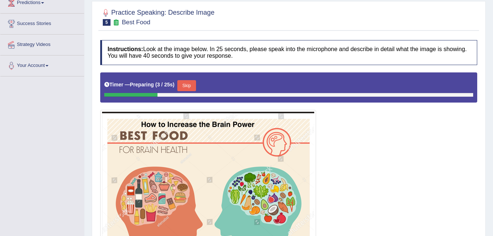
click at [191, 84] on button "Skip" at bounding box center [186, 85] width 18 height 11
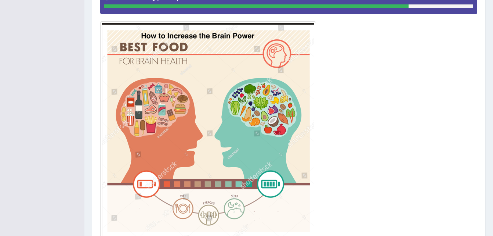
scroll to position [246, 0]
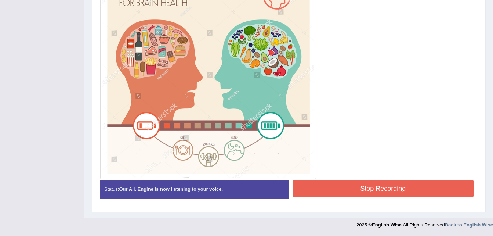
click at [382, 192] on button "Stop Recording" at bounding box center [382, 188] width 181 height 17
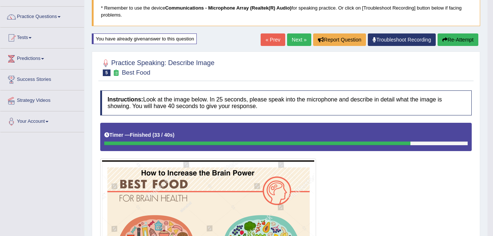
scroll to position [26, 0]
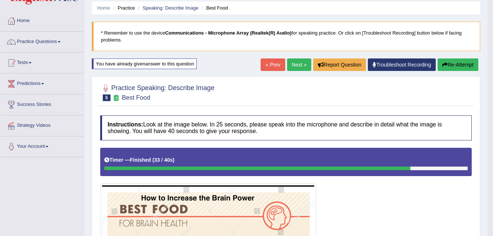
click at [61, 41] on span at bounding box center [59, 41] width 3 height 1
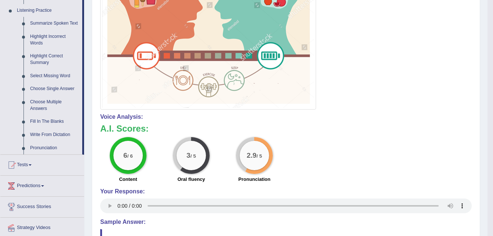
scroll to position [319, 0]
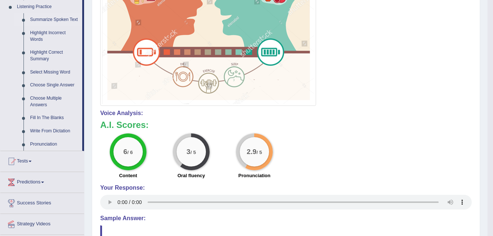
click at [58, 19] on link "Summarize Spoken Text" at bounding box center [54, 19] width 55 height 13
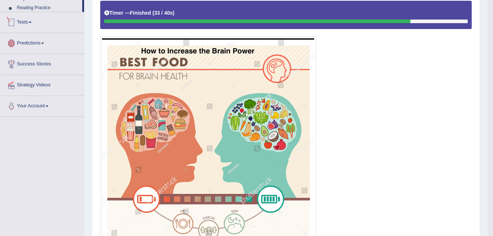
scroll to position [277, 0]
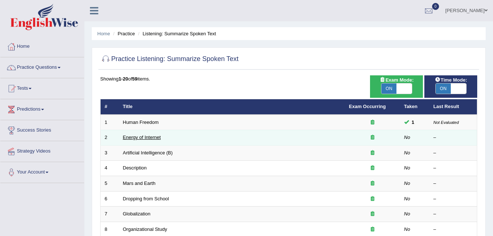
click at [149, 139] on link "Energy of Internet" at bounding box center [142, 137] width 38 height 6
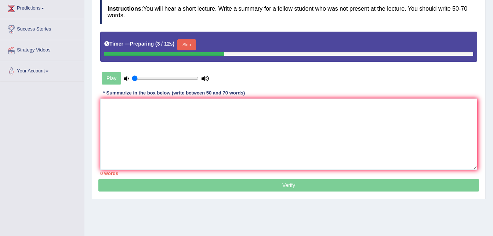
scroll to position [110, 0]
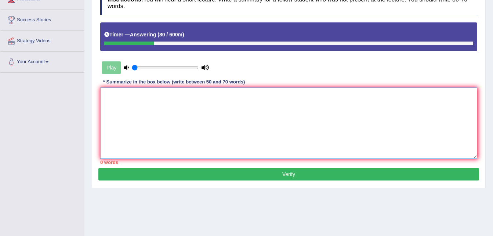
click at [129, 105] on textarea at bounding box center [288, 122] width 377 height 71
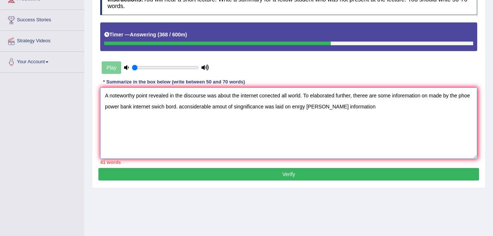
click at [315, 106] on textarea "A noteworthy point revealed in the discourse was about the internet conected al…" at bounding box center [288, 122] width 377 height 71
click at [439, 137] on textarea "A noteworthy point revealed in the discourse was about the internet conected al…" at bounding box center [288, 122] width 377 height 71
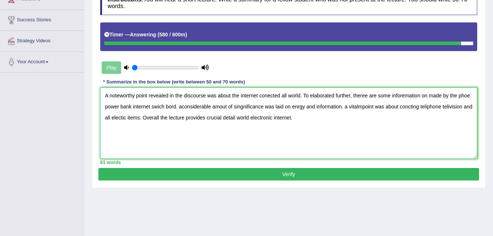
type textarea "A noteworthy point revealed in the discourse was about the internet conected al…"
click at [308, 175] on button "Verify" at bounding box center [288, 174] width 380 height 12
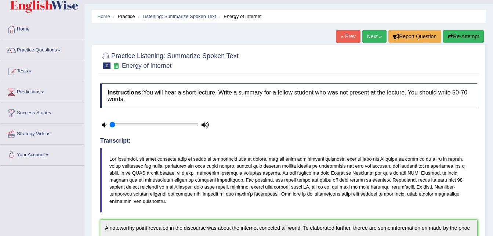
scroll to position [11, 0]
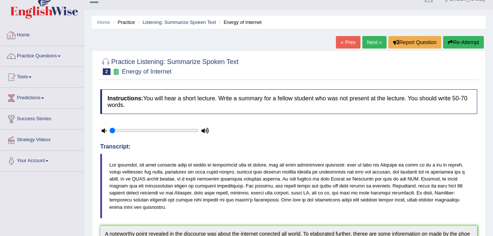
click at [346, 44] on link "« Prev" at bounding box center [348, 42] width 24 height 12
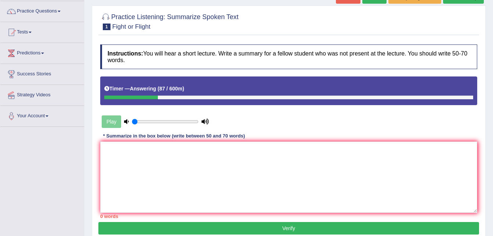
scroll to position [37, 0]
